Goal: Task Accomplishment & Management: Manage account settings

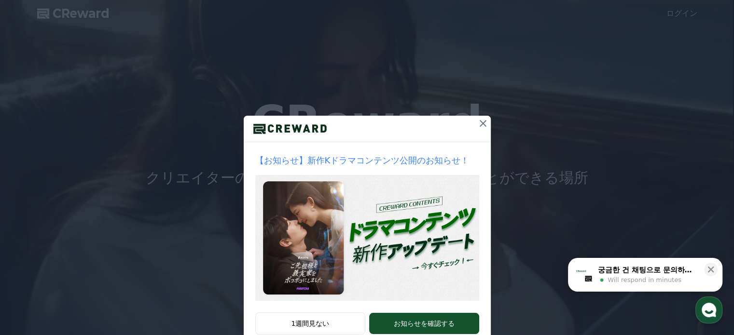
click at [481, 121] on icon at bounding box center [483, 124] width 12 height 12
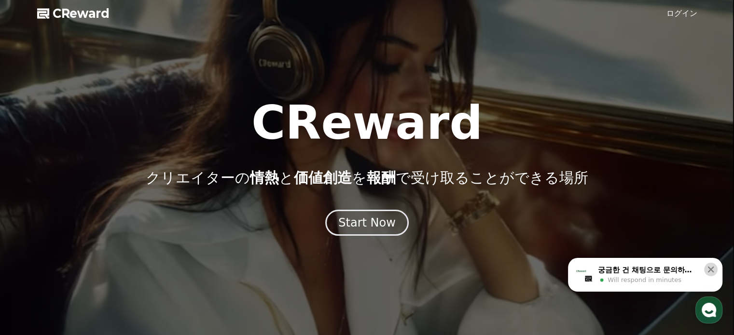
click at [714, 270] on icon at bounding box center [711, 270] width 10 height 10
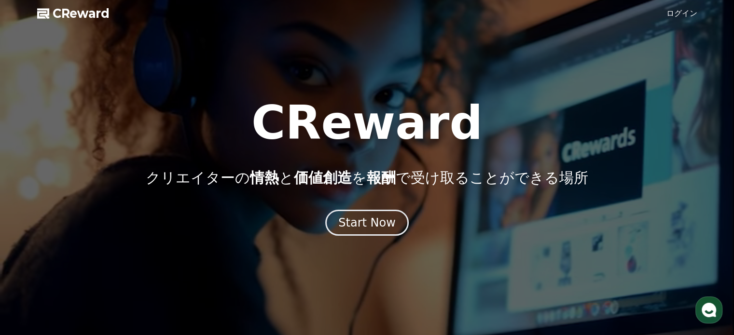
scroll to position [48, 0]
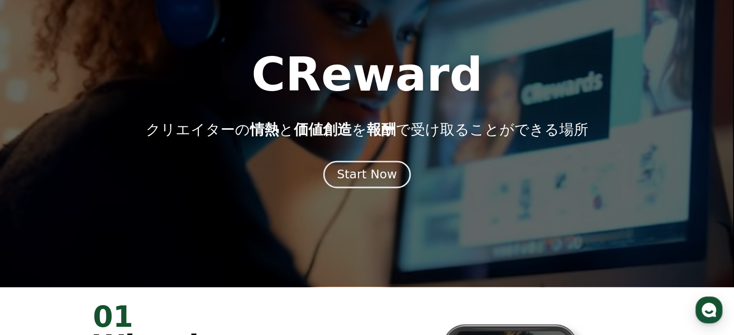
click at [380, 171] on div "Start Now" at bounding box center [367, 174] width 60 height 16
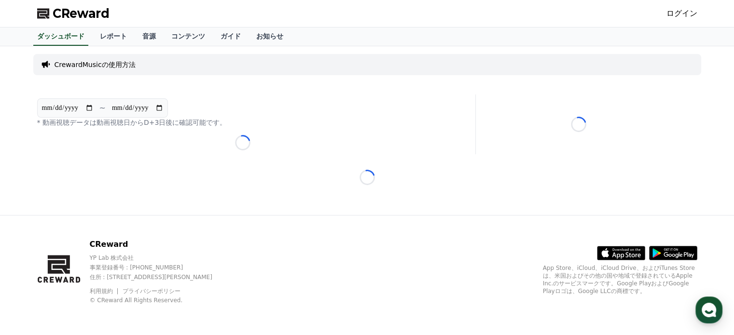
click at [353, 96] on div "**********" at bounding box center [242, 125] width 419 height 60
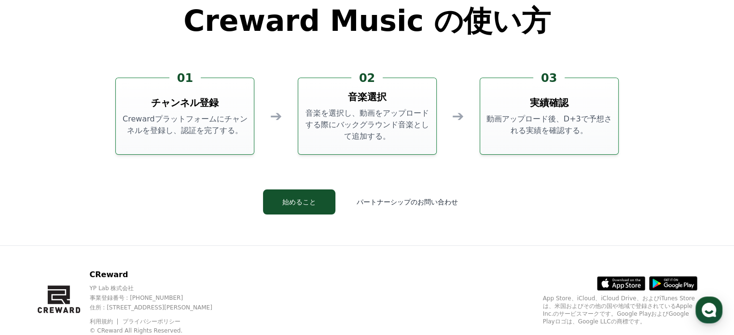
scroll to position [2606, 0]
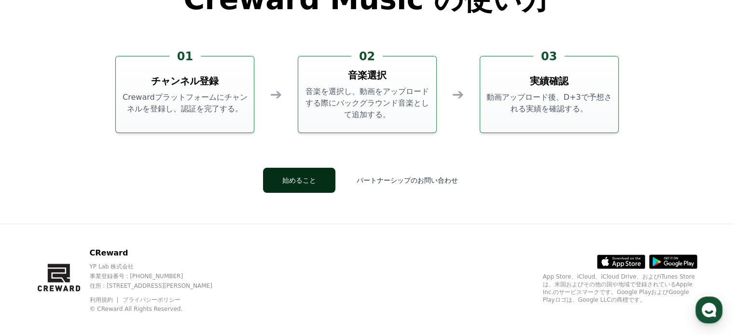
click at [311, 181] on button "始めること" at bounding box center [299, 180] width 72 height 25
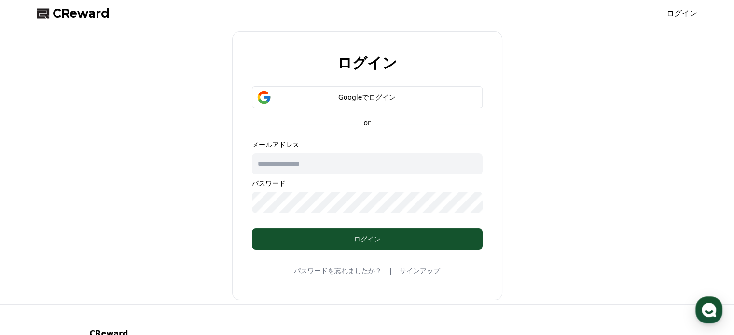
click at [389, 167] on input "text" at bounding box center [367, 163] width 231 height 21
type input "**********"
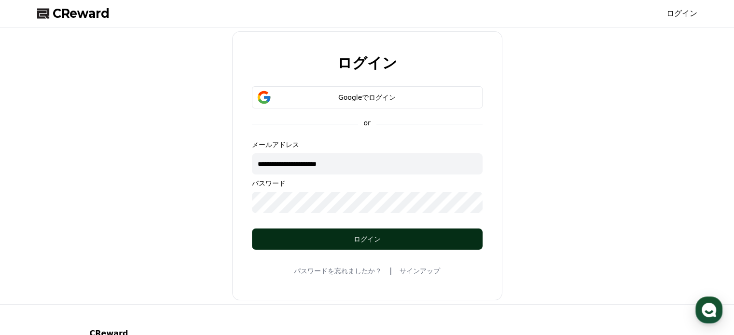
click at [352, 236] on div "ログイン" at bounding box center [367, 240] width 192 height 10
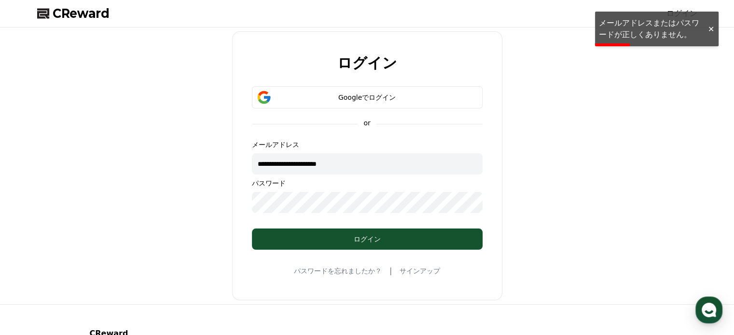
click at [580, 154] on div "**********" at bounding box center [367, 165] width 668 height 269
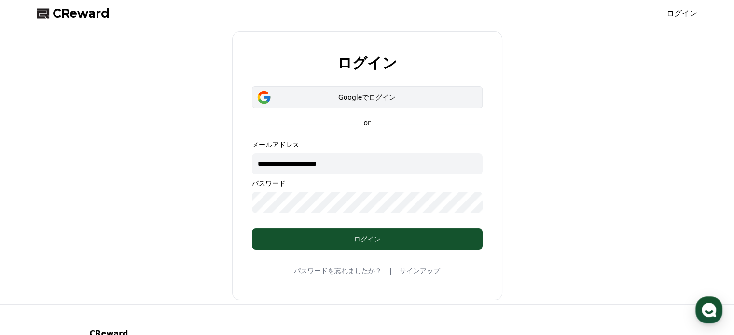
click at [366, 96] on div "Googleでログイン" at bounding box center [367, 98] width 203 height 10
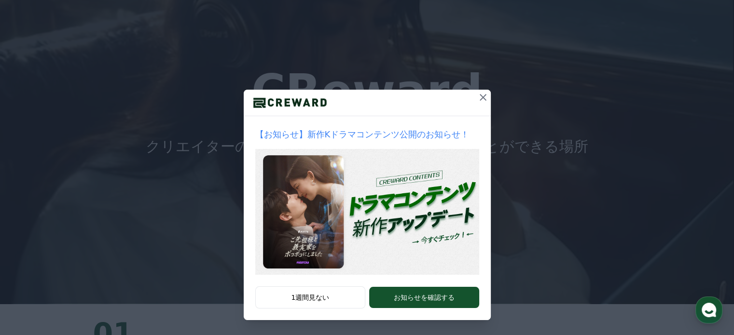
scroll to position [48, 0]
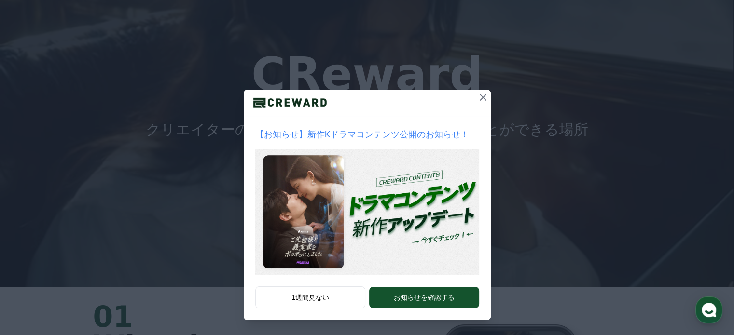
click at [478, 97] on icon at bounding box center [483, 98] width 12 height 12
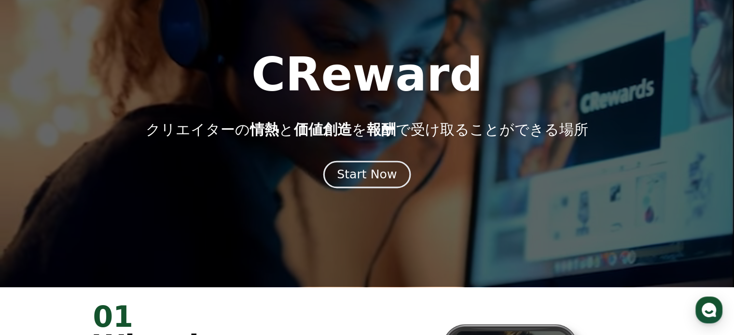
click at [376, 178] on div "Start Now" at bounding box center [367, 174] width 60 height 16
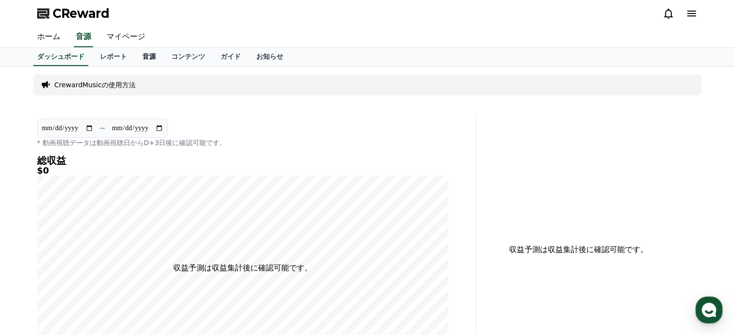
click at [135, 54] on link "音源" at bounding box center [149, 57] width 29 height 18
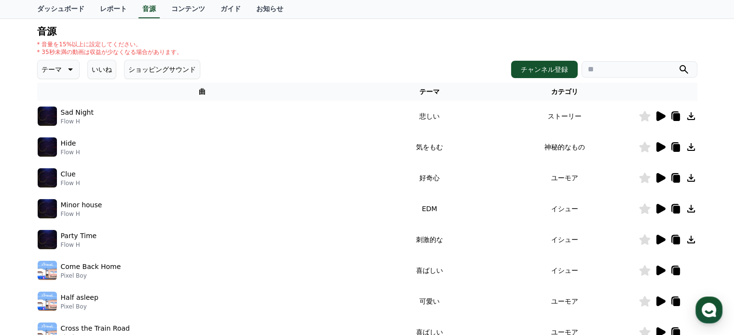
scroll to position [48, 0]
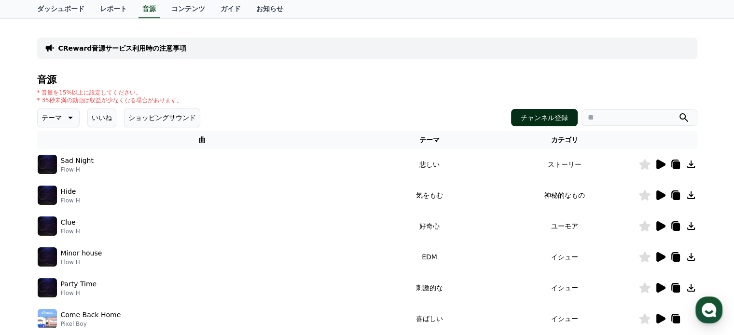
click at [548, 114] on button "チャンネル登録" at bounding box center [544, 117] width 67 height 17
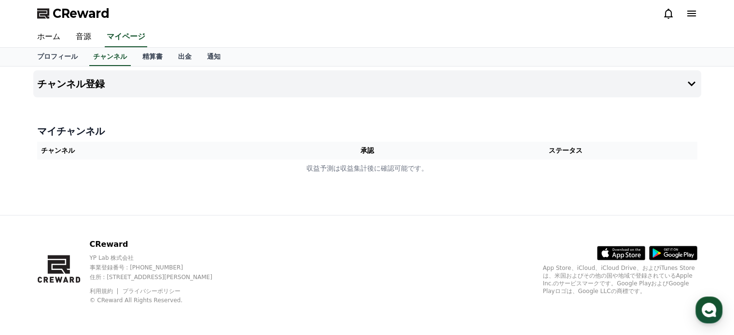
click at [88, 149] on th "チャンネル" at bounding box center [168, 151] width 263 height 18
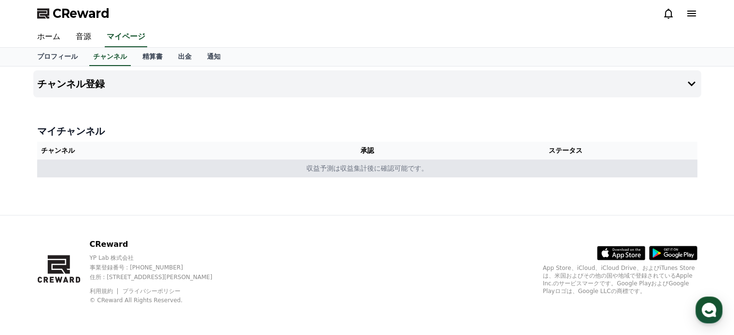
click at [89, 175] on td "収益予測は収益集計後に確認可能です。" at bounding box center [367, 169] width 660 height 18
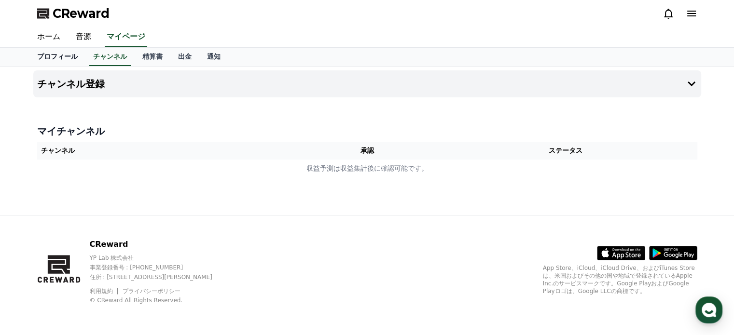
click at [50, 55] on link "プロフィール" at bounding box center [57, 57] width 56 height 18
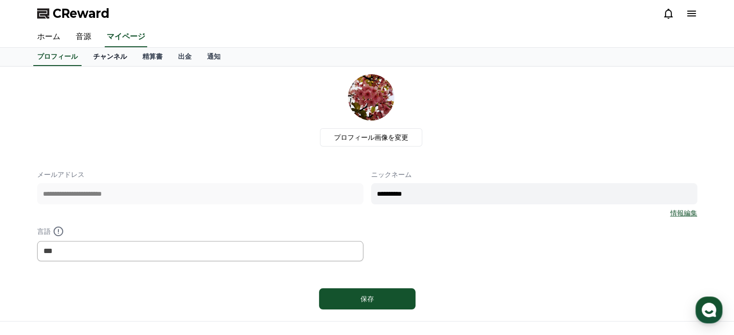
click at [96, 55] on link "チャンネル" at bounding box center [109, 57] width 49 height 18
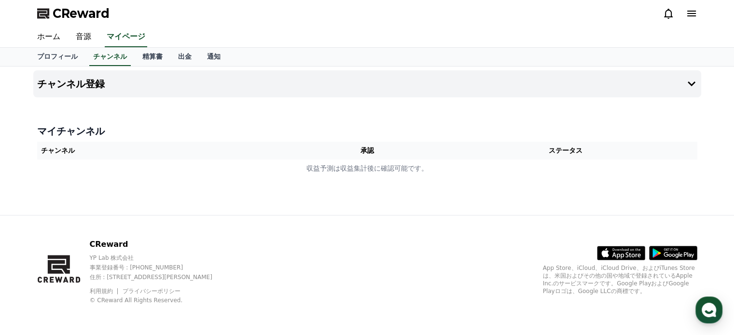
click at [692, 12] on icon at bounding box center [692, 14] width 12 height 12
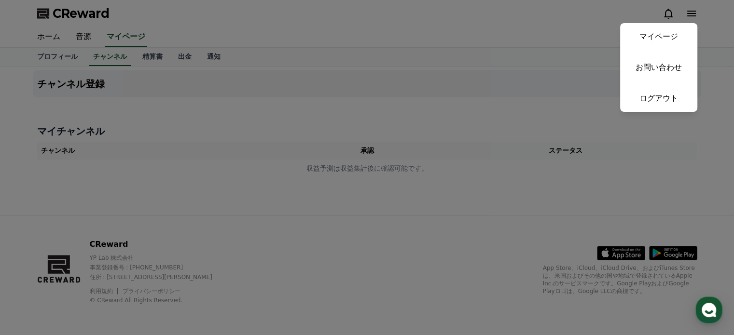
click at [490, 31] on button "close" at bounding box center [367, 167] width 734 height 335
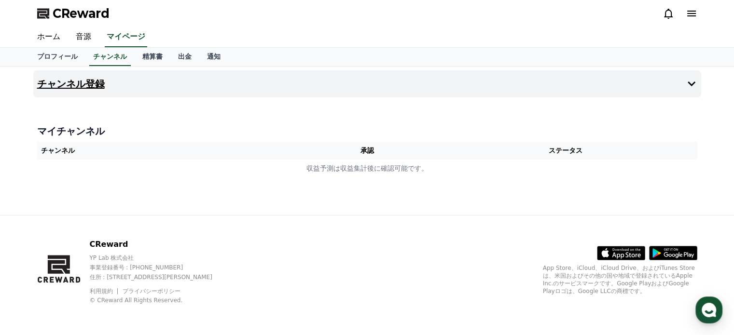
click at [58, 80] on h4 "チャンネル登録" at bounding box center [71, 84] width 68 height 11
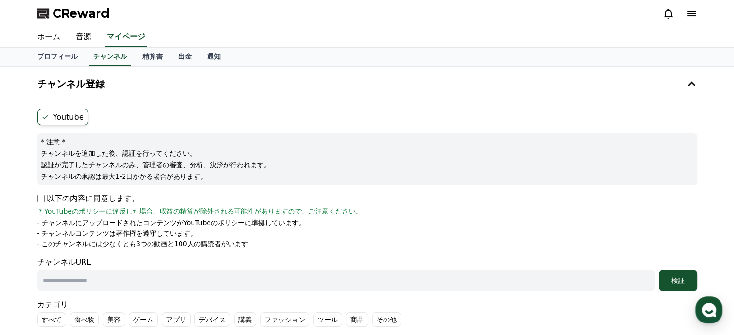
click at [50, 115] on label "Youtube" at bounding box center [62, 117] width 51 height 16
click at [44, 115] on icon at bounding box center [46, 117] width 8 height 8
click at [68, 118] on label "Youtube" at bounding box center [62, 117] width 51 height 16
click at [143, 98] on div "チャンネル登録 Youtube * 注意 * チャンネルを追加した後、認証を行ってください。 認証が完了したチャンネルのみ、管理者の審査、分析、決済が行われま…" at bounding box center [367, 215] width 668 height 290
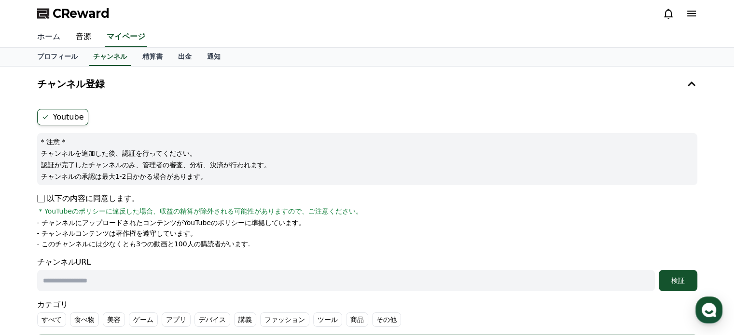
click at [48, 35] on link "ホーム" at bounding box center [48, 37] width 39 height 20
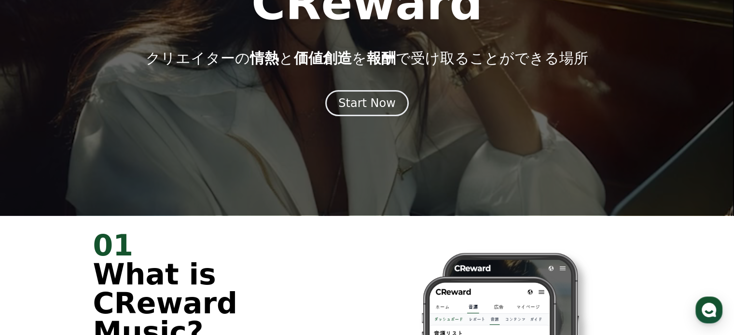
scroll to position [145, 0]
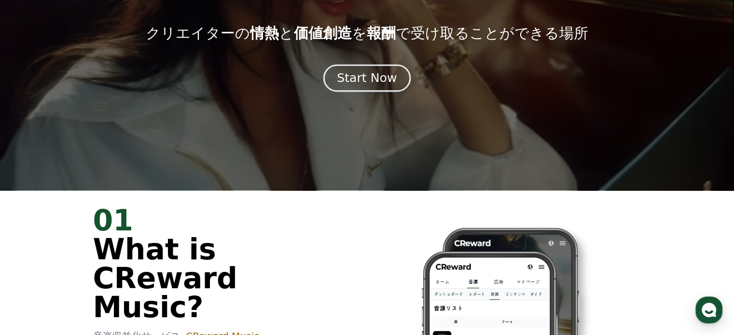
click at [369, 73] on div "Start Now" at bounding box center [367, 78] width 60 height 16
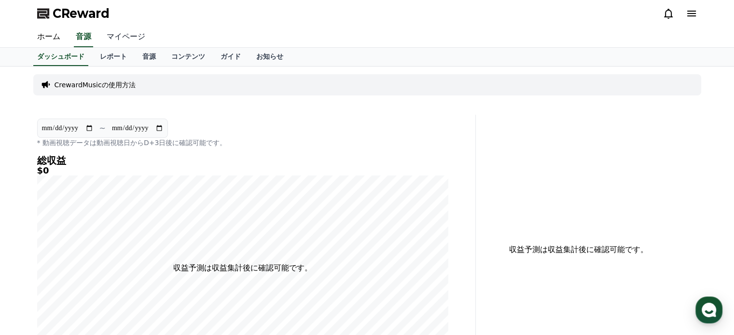
click at [112, 34] on link "マイページ" at bounding box center [126, 37] width 54 height 20
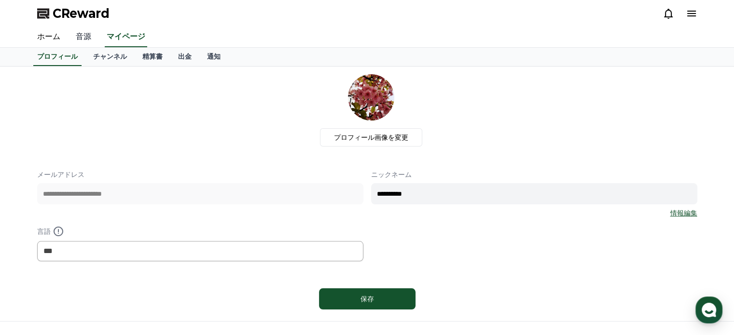
click at [78, 33] on link "音源" at bounding box center [83, 37] width 31 height 20
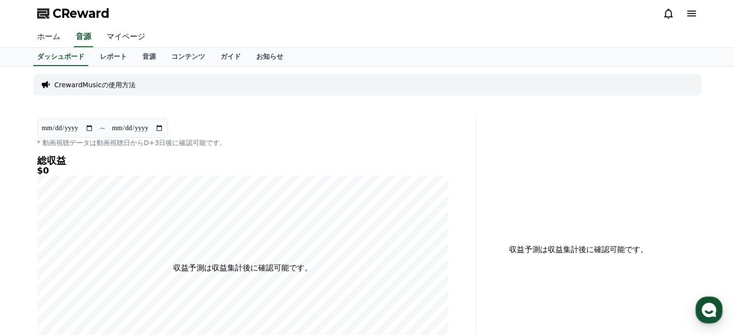
click at [49, 35] on link "ホーム" at bounding box center [48, 37] width 39 height 20
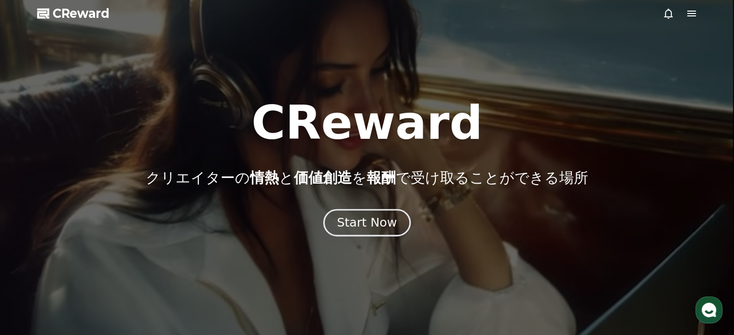
click at [359, 216] on div "Start Now" at bounding box center [367, 223] width 60 height 16
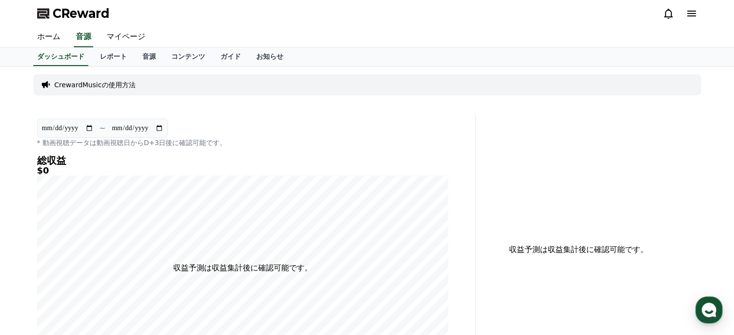
click at [668, 15] on icon at bounding box center [669, 14] width 12 height 12
click at [692, 11] on icon at bounding box center [691, 14] width 9 height 6
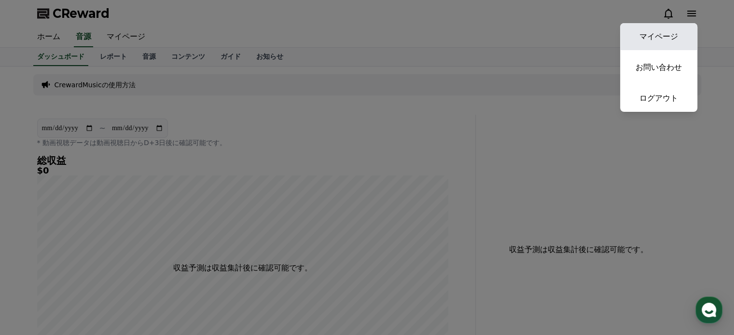
click at [658, 35] on link "マイページ" at bounding box center [658, 36] width 77 height 27
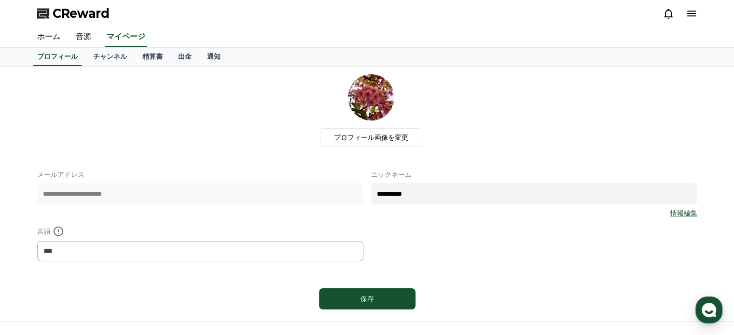
click at [74, 34] on link "音源" at bounding box center [83, 37] width 31 height 20
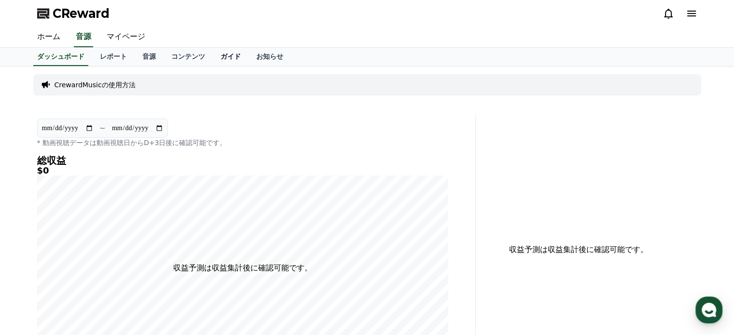
click at [213, 55] on link "ガイド" at bounding box center [231, 57] width 36 height 18
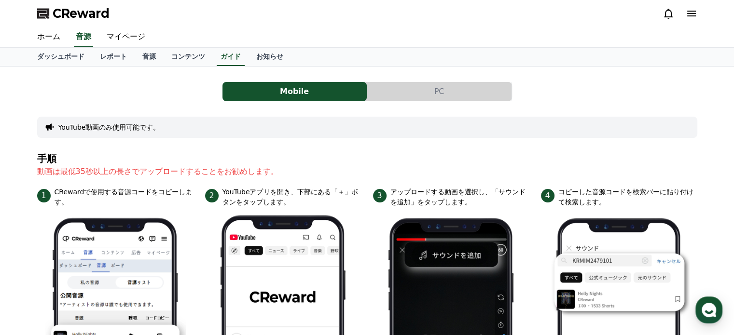
click at [691, 10] on icon at bounding box center [692, 14] width 12 height 12
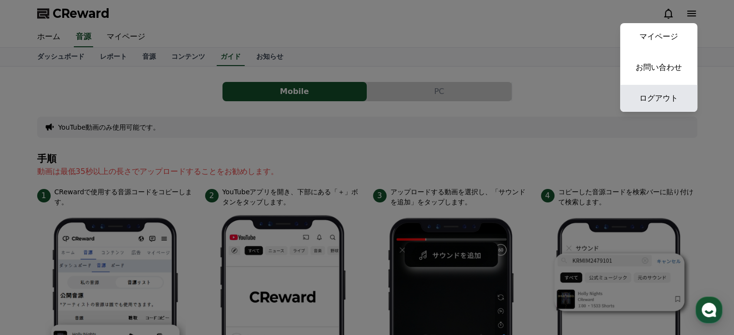
click at [661, 100] on link "ログアウト" at bounding box center [658, 98] width 77 height 27
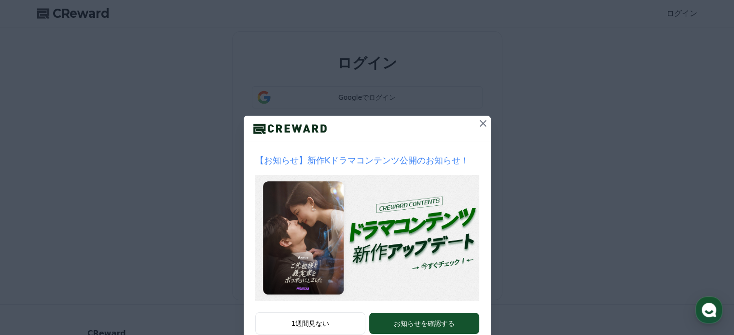
click at [480, 118] on icon at bounding box center [483, 124] width 12 height 12
